Goal: Contribute content: Add original content to the website for others to see

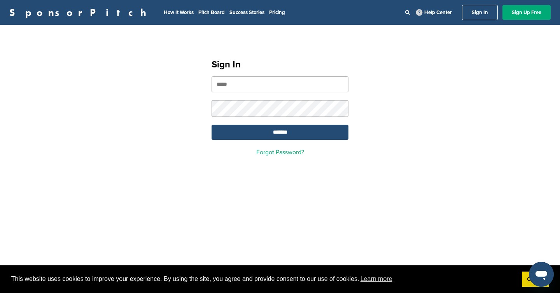
click at [269, 85] on input "email" at bounding box center [280, 84] width 137 height 16
type input "**********"
click at [275, 130] on input "*******" at bounding box center [280, 132] width 137 height 15
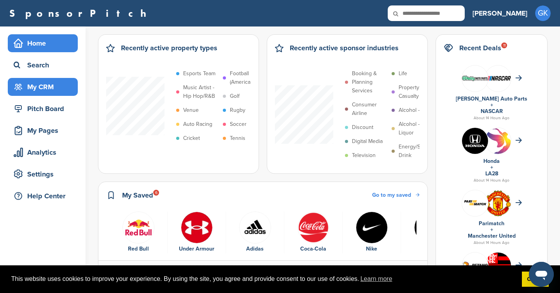
click at [38, 87] on div "My CRM" at bounding box center [45, 87] width 66 height 14
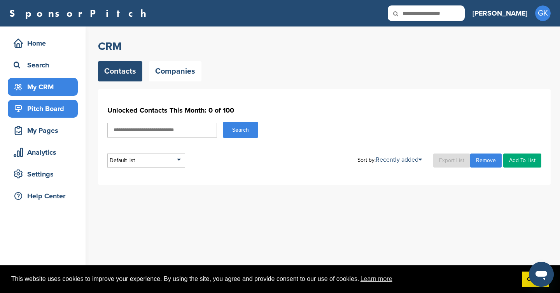
click at [40, 110] on div "Pitch Board" at bounding box center [45, 109] width 66 height 14
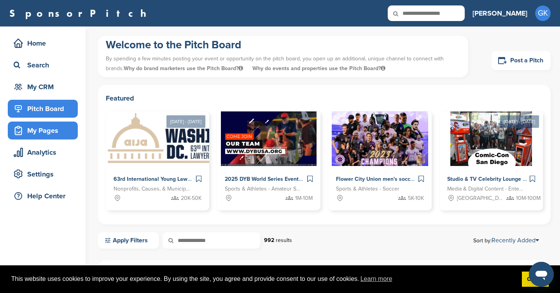
click at [41, 132] on div "My Pages" at bounding box center [45, 130] width 66 height 14
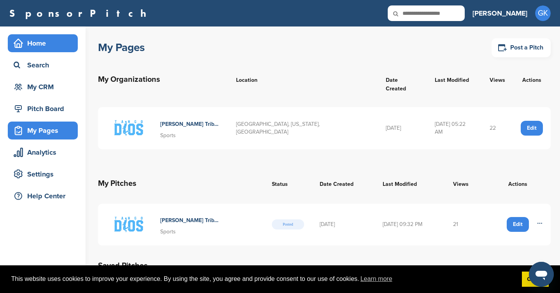
click at [36, 50] on div "Home" at bounding box center [45, 43] width 66 height 14
click at [39, 47] on div "Home" at bounding box center [45, 43] width 66 height 14
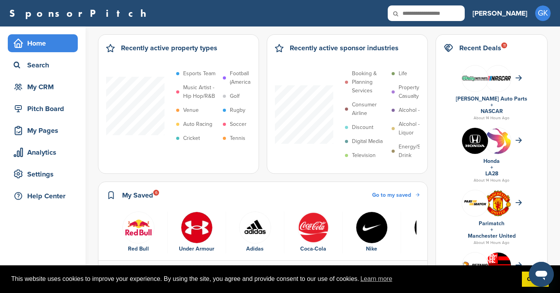
click at [238, 123] on p "Soccer" at bounding box center [238, 124] width 17 height 9
click at [241, 124] on p "Soccer" at bounding box center [238, 124] width 17 height 9
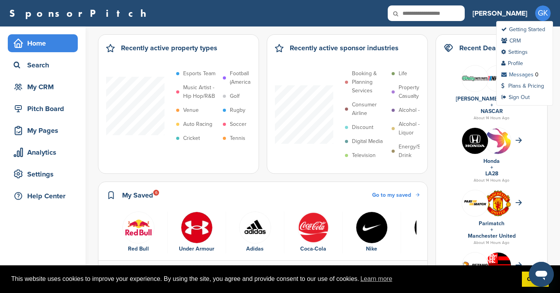
click at [525, 75] on link "Messages" at bounding box center [518, 74] width 32 height 7
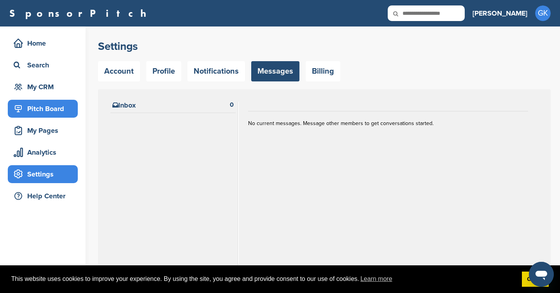
click at [45, 103] on div "Pitch Board" at bounding box center [45, 109] width 66 height 14
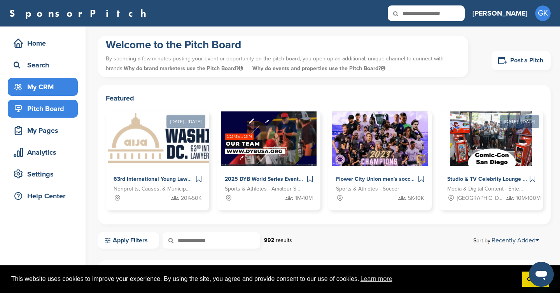
click at [43, 82] on div "My CRM" at bounding box center [45, 87] width 66 height 14
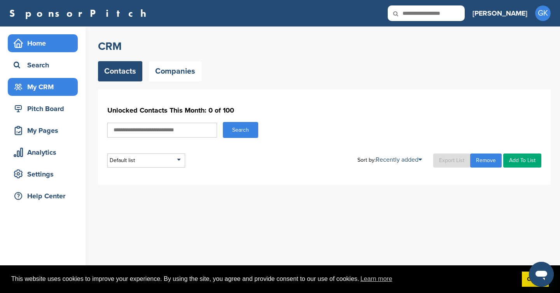
click at [41, 47] on div "Home" at bounding box center [45, 43] width 66 height 14
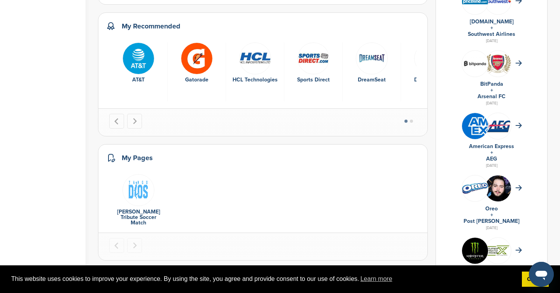
scroll to position [425, 0]
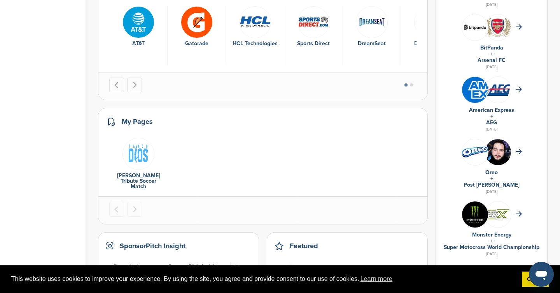
click at [126, 146] on img "1 of 1" at bounding box center [139, 154] width 32 height 32
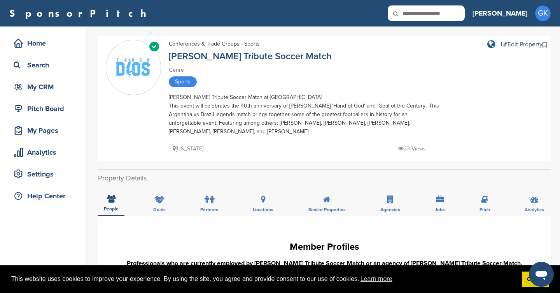
click at [489, 43] on icon at bounding box center [492, 44] width 8 height 9
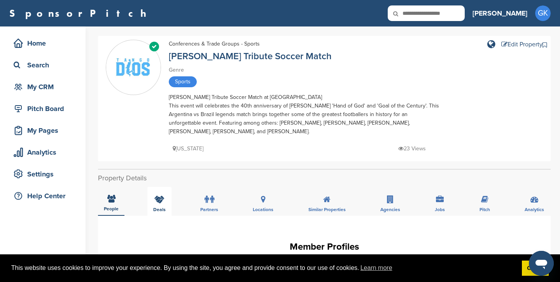
click at [158, 195] on icon at bounding box center [159, 199] width 10 height 8
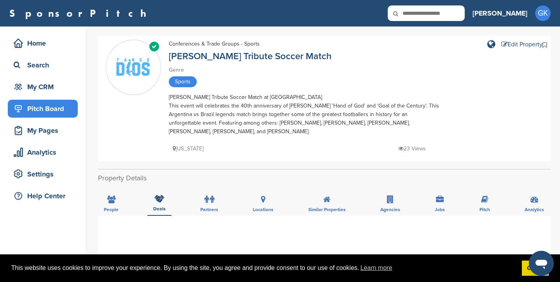
click at [40, 113] on div "Pitch Board" at bounding box center [45, 109] width 66 height 14
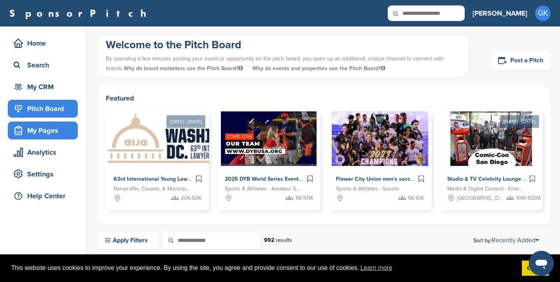
click at [42, 134] on div "My Pages" at bounding box center [45, 130] width 66 height 14
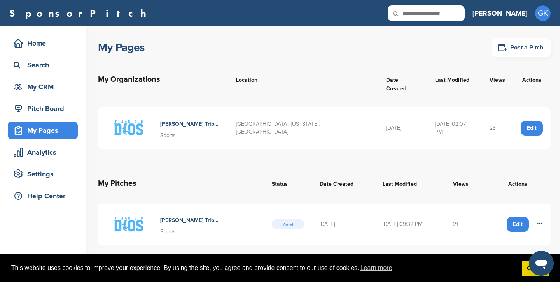
click at [196, 216] on h4 "[PERSON_NAME] Tribute Soccer Match With Current Soccer Legends At The American …" at bounding box center [190, 220] width 60 height 9
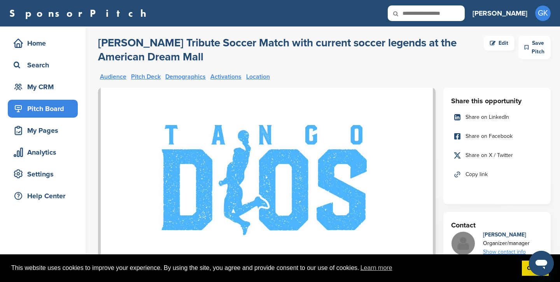
click at [498, 38] on div "Edit" at bounding box center [499, 43] width 31 height 15
click at [495, 43] on div "Edit" at bounding box center [499, 43] width 31 height 15
click at [502, 44] on div "Edit" at bounding box center [499, 43] width 31 height 15
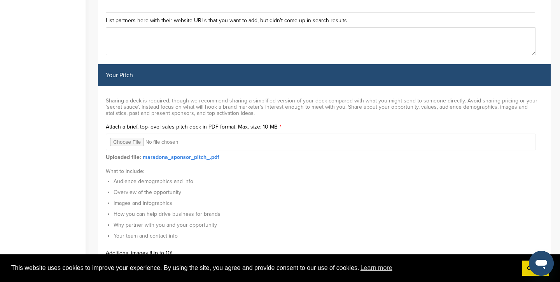
scroll to position [2376, 0]
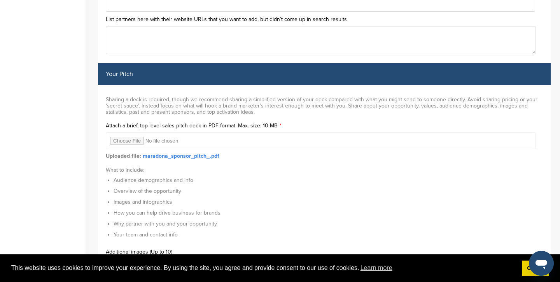
click at [178, 153] on link "maradona_sponsor_pitch_.pdf" at bounding box center [181, 156] width 77 height 7
click at [192, 153] on link "maradona_sponsor_pitch_.pdf" at bounding box center [181, 156] width 77 height 7
click at [128, 132] on input "file" at bounding box center [321, 140] width 430 height 17
click at [206, 153] on link "maradona_sponsor_pitch_.pdf" at bounding box center [181, 156] width 77 height 7
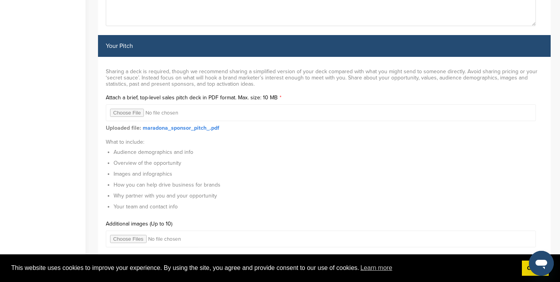
scroll to position [2424, 0]
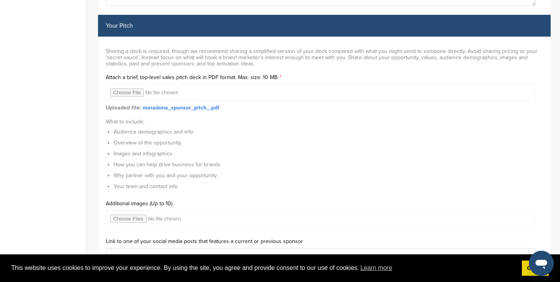
click at [132, 84] on input "file" at bounding box center [321, 92] width 430 height 17
click at [128, 84] on input "file" at bounding box center [321, 92] width 430 height 17
click at [171, 104] on link "maradona_sponsor_pitch_.pdf" at bounding box center [181, 107] width 77 height 7
click at [126, 84] on input "file" at bounding box center [321, 92] width 430 height 17
